Goal: Transaction & Acquisition: Subscribe to service/newsletter

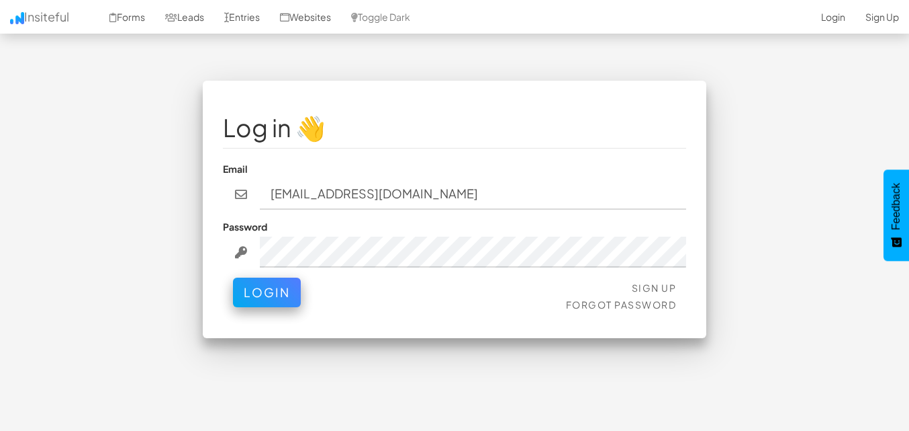
type input "[EMAIL_ADDRESS][DOMAIN_NAME]"
click at [263, 279] on button "Login" at bounding box center [267, 289] width 68 height 30
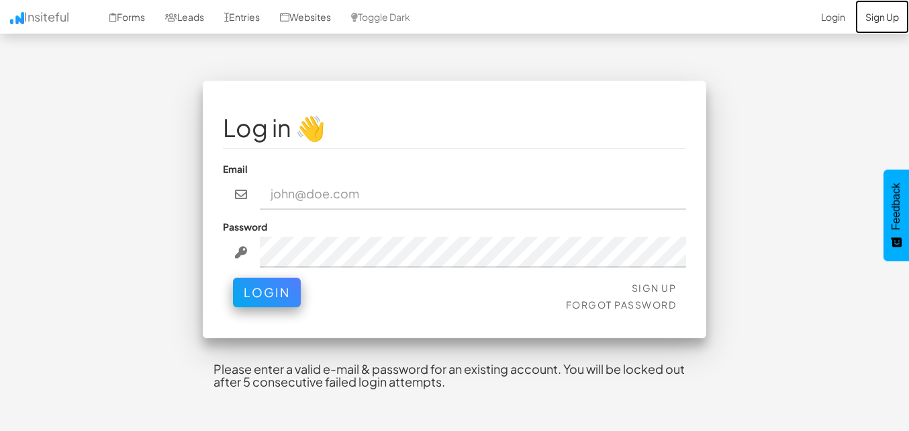
click at [877, 11] on link "Sign Up" at bounding box center [883, 17] width 54 height 34
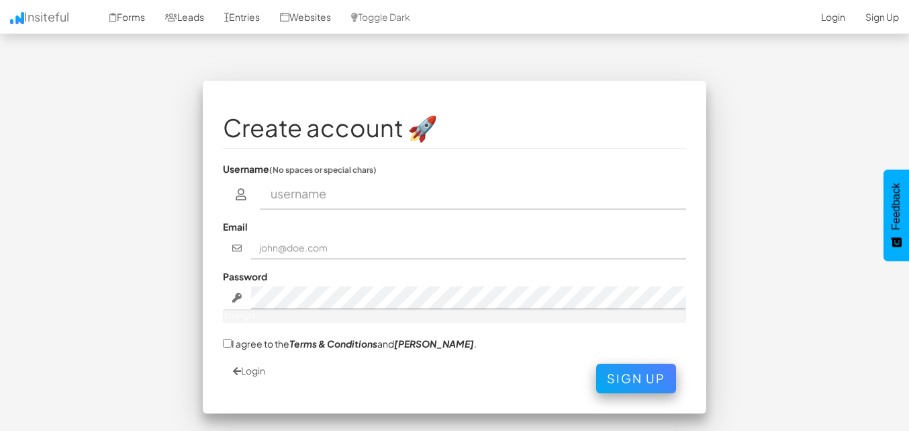
click at [294, 193] on input "text" at bounding box center [473, 194] width 427 height 31
type input "[EMAIL_ADDRESS][DOMAIN_NAME]"
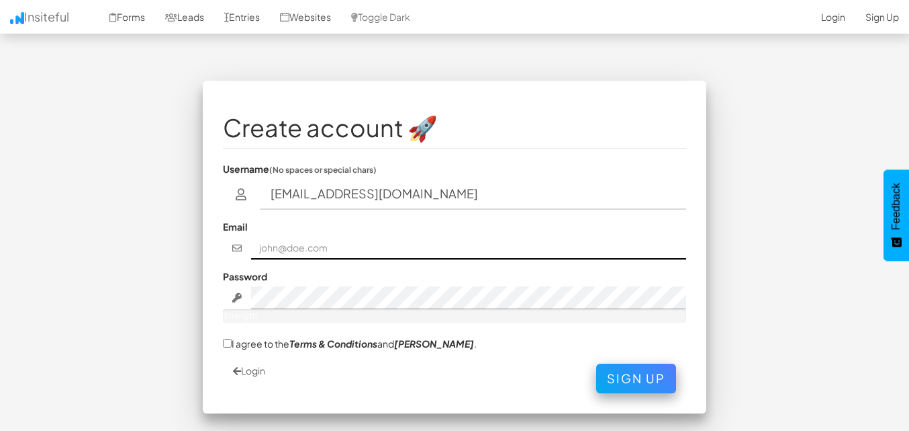
click at [282, 242] on input "text" at bounding box center [469, 247] width 436 height 23
drag, startPoint x: 296, startPoint y: 251, endPoint x: 252, endPoint y: 245, distance: 44.0
click at [252, 245] on input "369369" at bounding box center [469, 247] width 436 height 23
type input "369369"
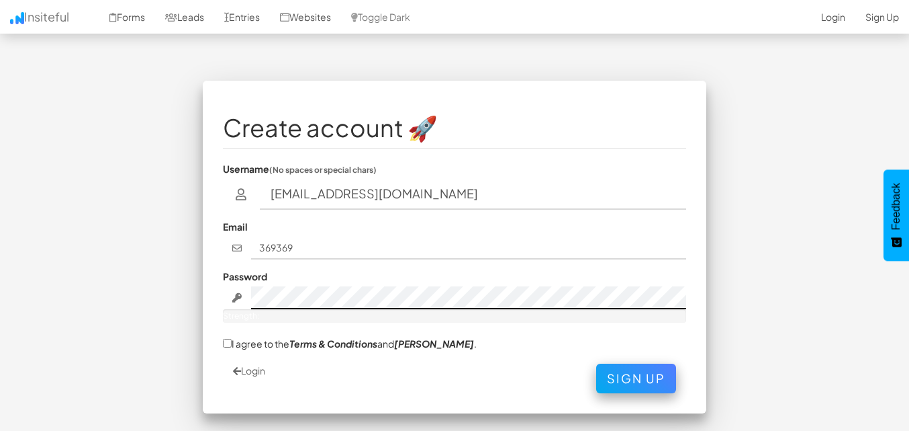
scroll to position [50, 0]
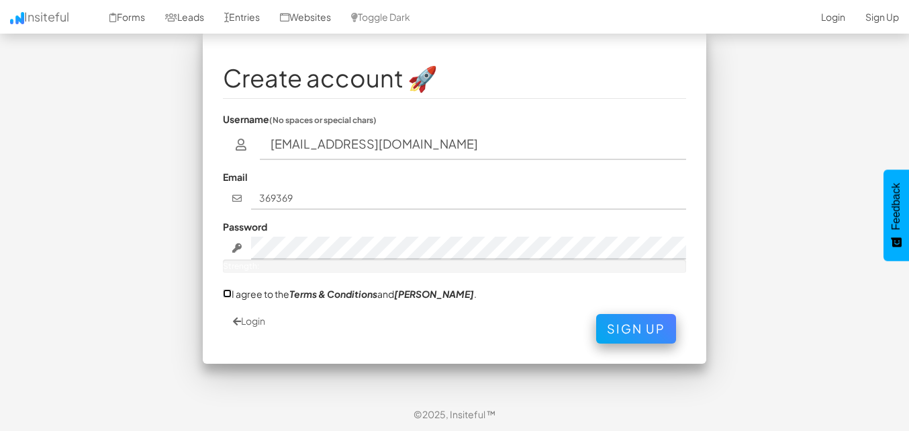
click at [230, 292] on input "I agree to the Terms & Conditions and EULA ." at bounding box center [227, 293] width 9 height 9
checkbox input "true"
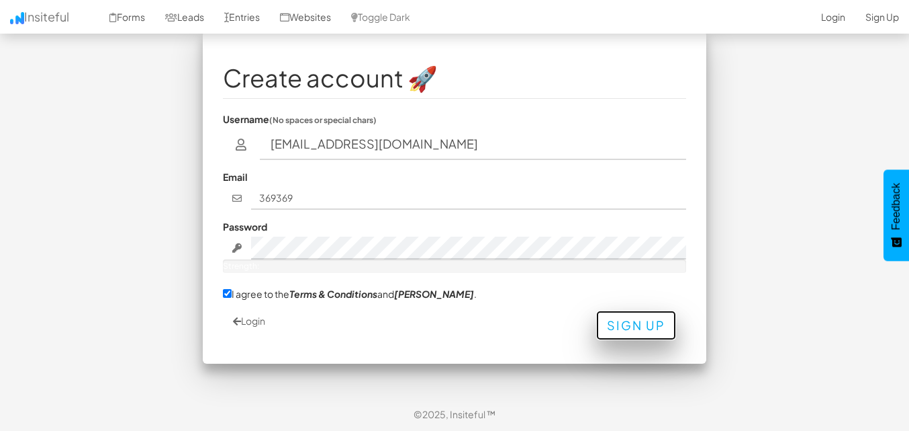
click at [645, 334] on button "Sign Up" at bounding box center [636, 325] width 80 height 30
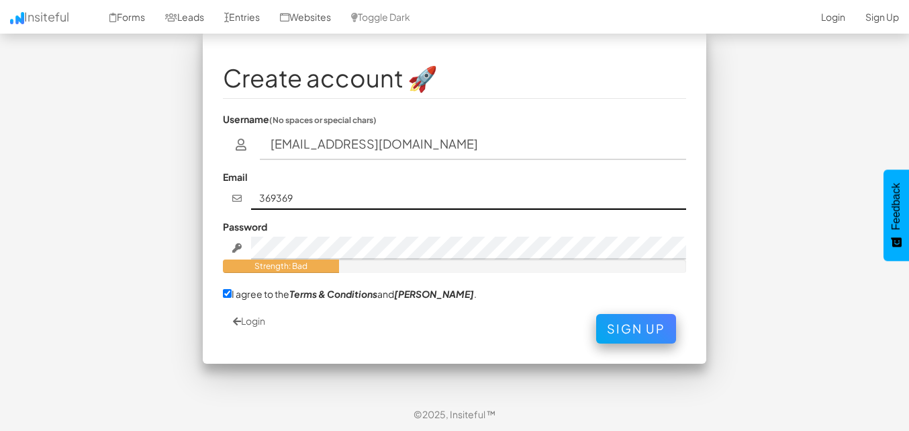
click at [308, 201] on input "369369" at bounding box center [469, 198] width 436 height 23
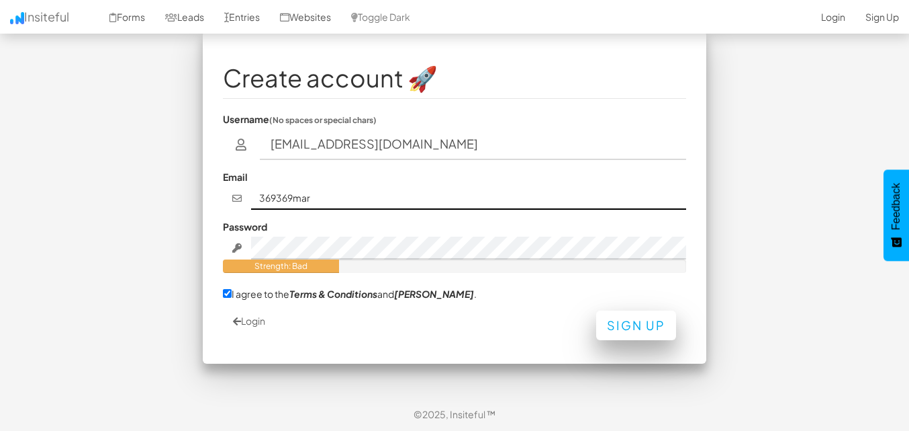
type input "369369mar"
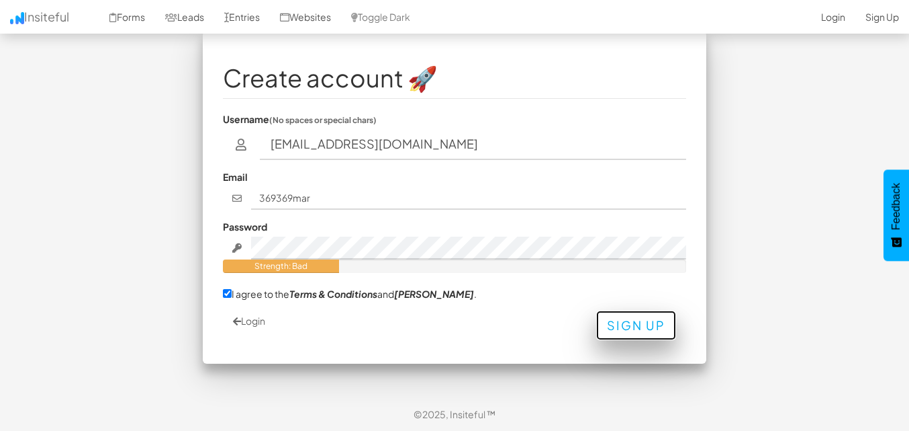
click at [621, 332] on button "Sign Up" at bounding box center [636, 325] width 80 height 30
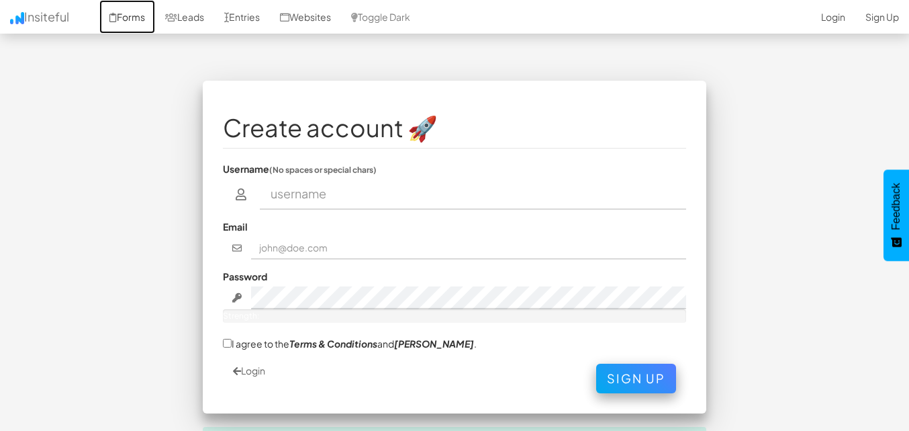
click at [125, 19] on link "Forms" at bounding box center [127, 17] width 56 height 34
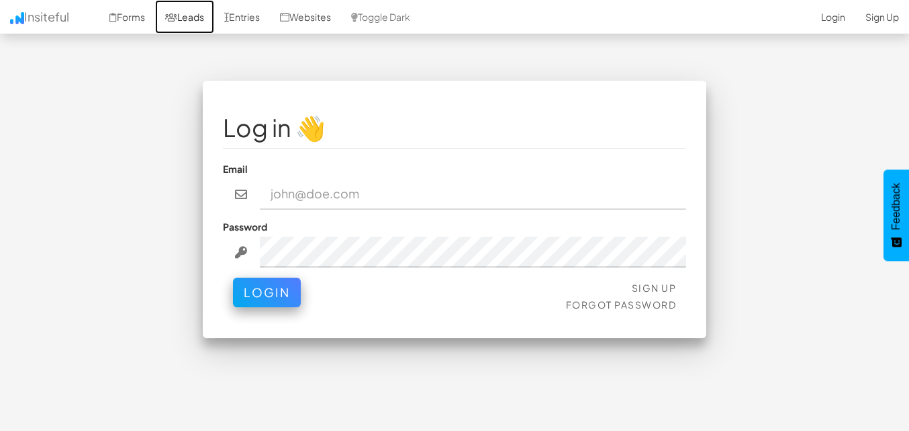
click at [212, 20] on link "Leads" at bounding box center [184, 17] width 59 height 34
